Goal: Check status: Check status

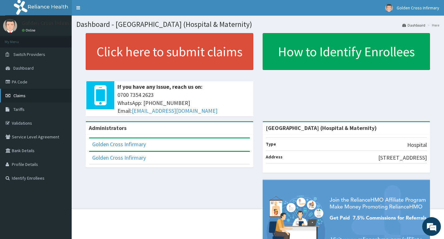
click at [51, 93] on link "Claims" at bounding box center [36, 96] width 72 height 14
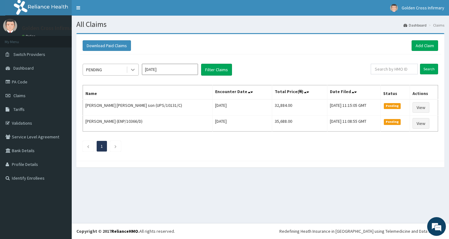
click at [133, 69] on icon at bounding box center [133, 69] width 6 height 6
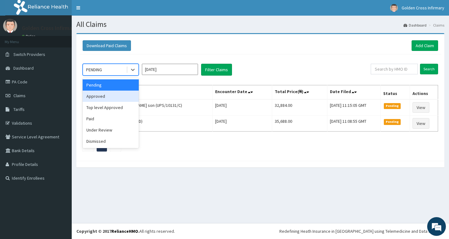
drag, startPoint x: 128, startPoint y: 95, endPoint x: 146, endPoint y: 90, distance: 18.2
click at [131, 95] on div "Approved" at bounding box center [111, 95] width 56 height 11
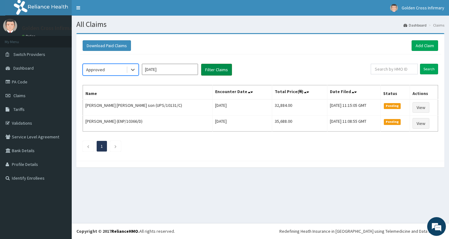
click at [217, 72] on button "Filter Claims" at bounding box center [216, 70] width 31 height 12
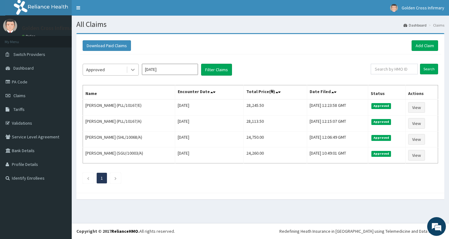
click at [130, 69] on icon at bounding box center [133, 69] width 6 height 6
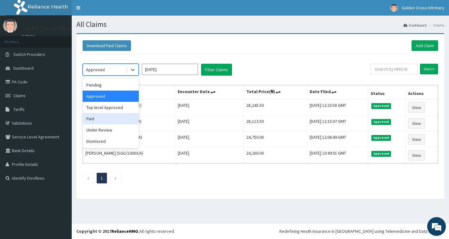
click at [116, 119] on div "Paid" at bounding box center [111, 118] width 56 height 11
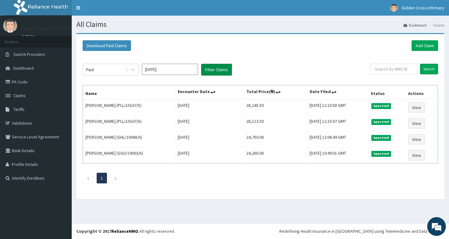
click at [209, 72] on button "Filter Claims" at bounding box center [216, 70] width 31 height 12
